Goal: Task Accomplishment & Management: Complete application form

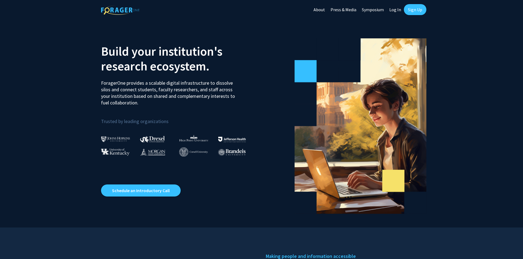
click at [391, 7] on link "Log In" at bounding box center [394, 9] width 17 height 19
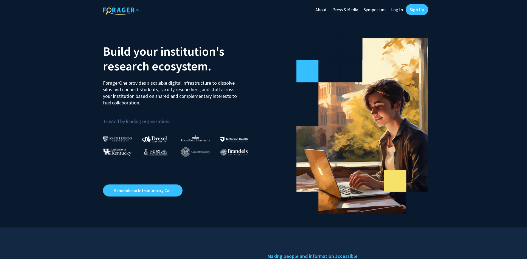
select select
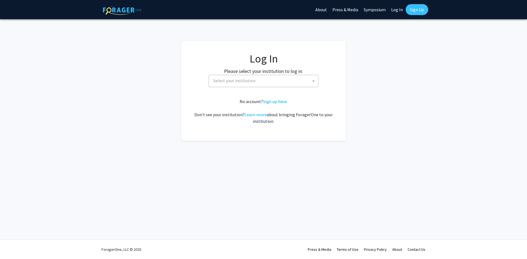
click at [246, 83] on span "Select your institution" at bounding box center [234, 80] width 42 height 5
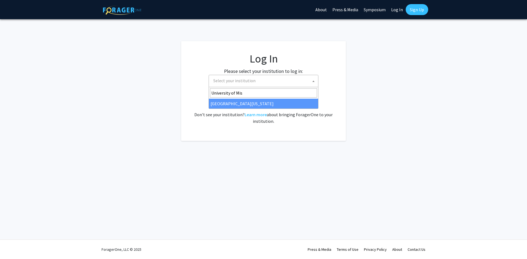
type input "[GEOGRAPHIC_DATA]"
select select "33"
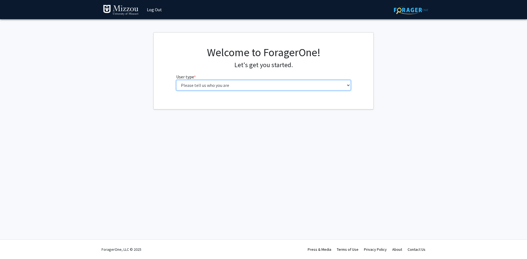
click at [220, 85] on select "Please tell us who you are Undergraduate Student Master's Student Doctoral Cand…" at bounding box center [263, 85] width 175 height 10
select select "6: adminAssistant"
click at [176, 80] on select "Please tell us who you are Undergraduate Student Master's Student Doctoral Cand…" at bounding box center [263, 85] width 175 height 10
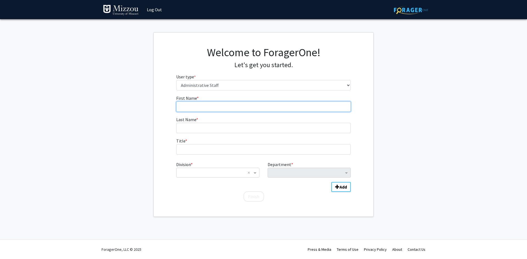
click at [193, 103] on input "First Name * required" at bounding box center [263, 107] width 175 height 10
type input "Devon"
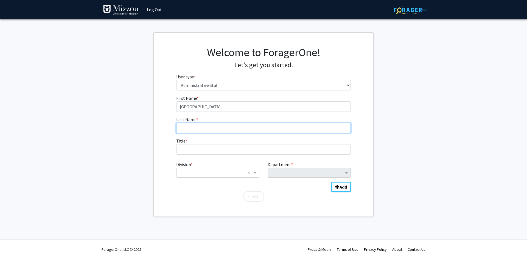
type input "Hartwick"
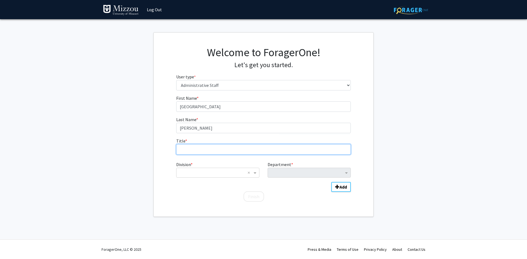
click at [211, 150] on input "Title * required" at bounding box center [263, 149] width 175 height 10
type input "MizzouOne Coordinator"
click at [212, 170] on input "Division" at bounding box center [212, 173] width 66 height 7
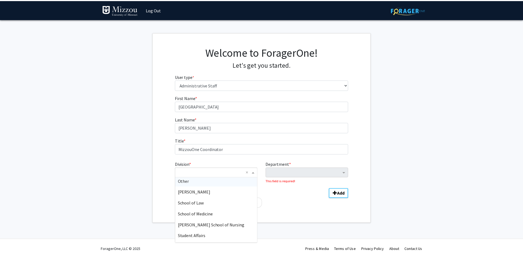
scroll to position [210, 0]
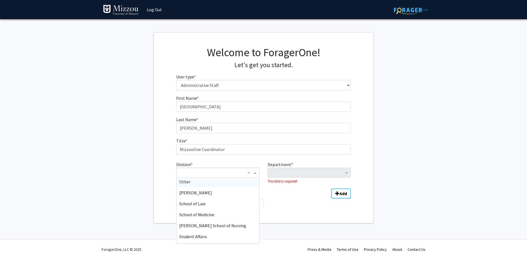
click at [192, 184] on div "Other" at bounding box center [217, 181] width 83 height 11
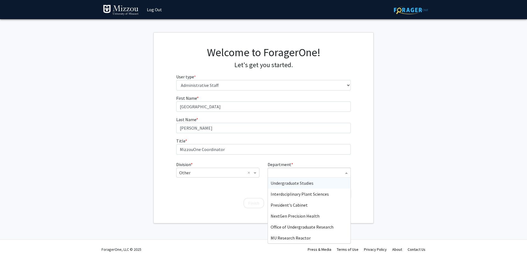
click at [285, 170] on input "Department" at bounding box center [307, 173] width 73 height 7
click at [391, 205] on fg-get-started "Welcome to ForagerOne! Let's get you started. User type * required Please tell …" at bounding box center [263, 127] width 527 height 191
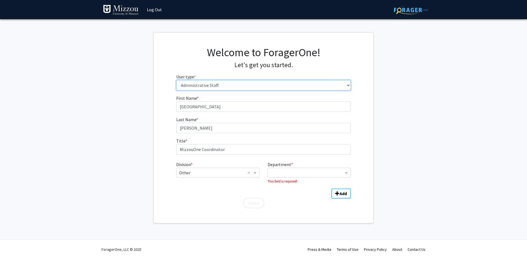
click at [209, 87] on select "Please tell us who you are Undergraduate Student Master's Student Doctoral Cand…" at bounding box center [263, 85] width 175 height 10
click at [344, 85] on select "Please tell us who you are Undergraduate Student Master's Student Doctoral Cand…" at bounding box center [263, 85] width 175 height 10
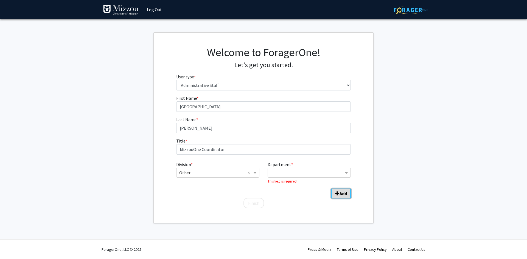
click at [341, 194] on b "Add" at bounding box center [343, 193] width 7 height 5
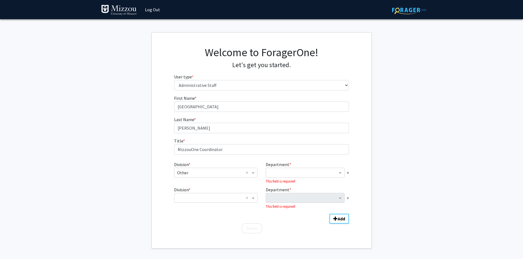
click at [349, 200] on div "Department * × This field is required!" at bounding box center [307, 198] width 91 height 23
click at [347, 198] on span "×" at bounding box center [348, 198] width 2 height 7
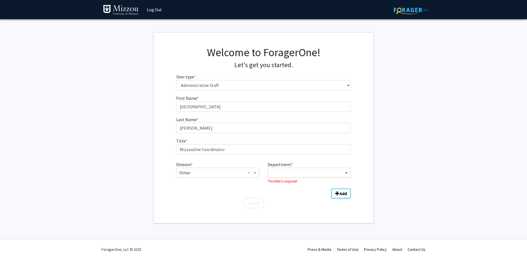
click at [348, 173] on span "Department" at bounding box center [347, 173] width 7 height 7
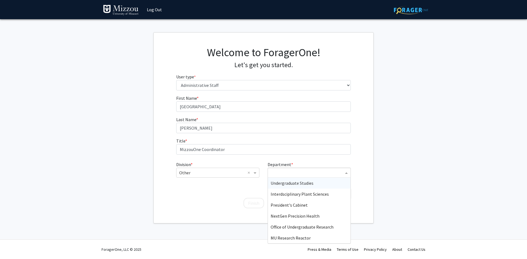
click at [299, 185] on span "Undergraduate Studies" at bounding box center [292, 183] width 43 height 5
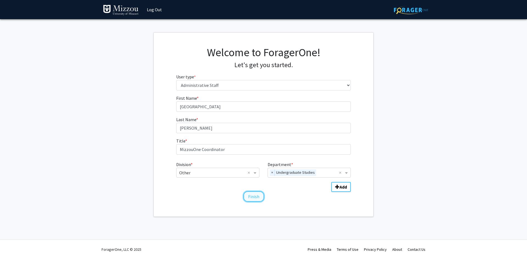
click at [253, 197] on button "Finish" at bounding box center [253, 197] width 21 height 10
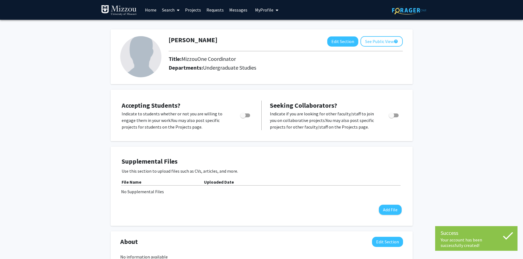
click at [149, 10] on link "Home" at bounding box center [150, 9] width 17 height 19
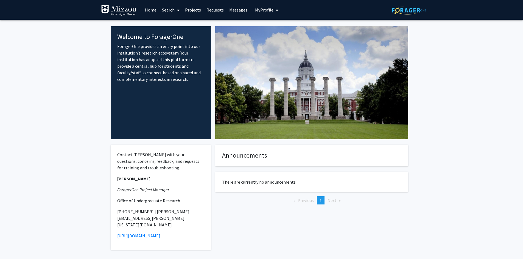
click at [174, 10] on link "Search" at bounding box center [170, 9] width 23 height 19
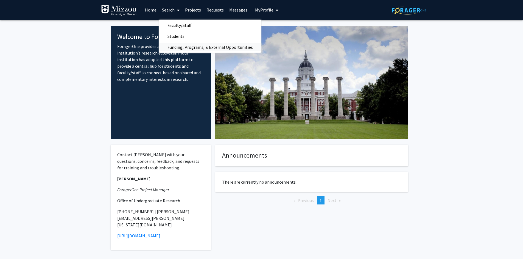
click at [187, 49] on span "Funding, Programs, & External Opportunities" at bounding box center [210, 47] width 102 height 11
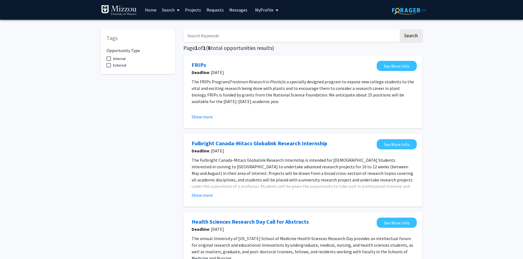
click at [200, 11] on link "Projects" at bounding box center [192, 9] width 21 height 19
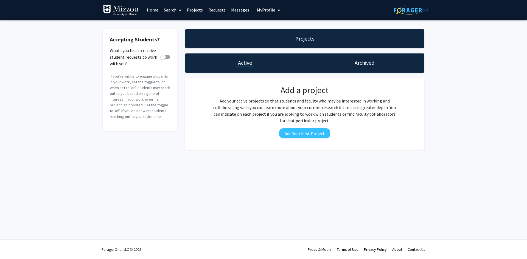
click at [211, 13] on link "Requests" at bounding box center [217, 9] width 23 height 19
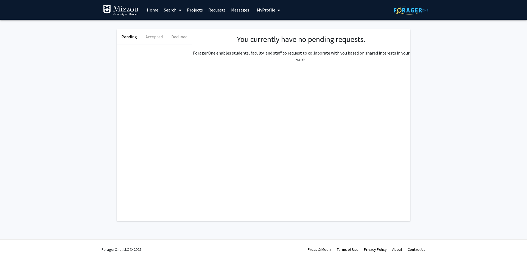
click at [236, 12] on link "Messages" at bounding box center [240, 9] width 24 height 19
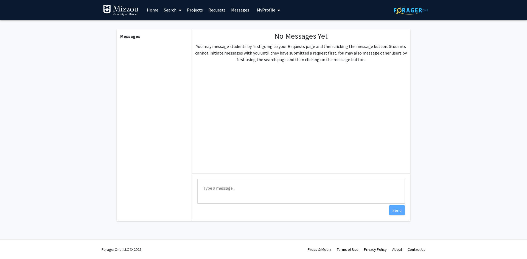
click at [195, 9] on link "Projects" at bounding box center [194, 9] width 21 height 19
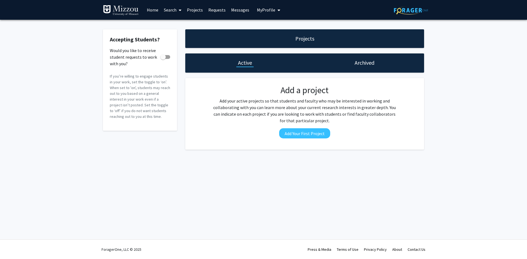
click at [156, 9] on link "Home" at bounding box center [152, 9] width 17 height 19
